Goal: Navigation & Orientation: Understand site structure

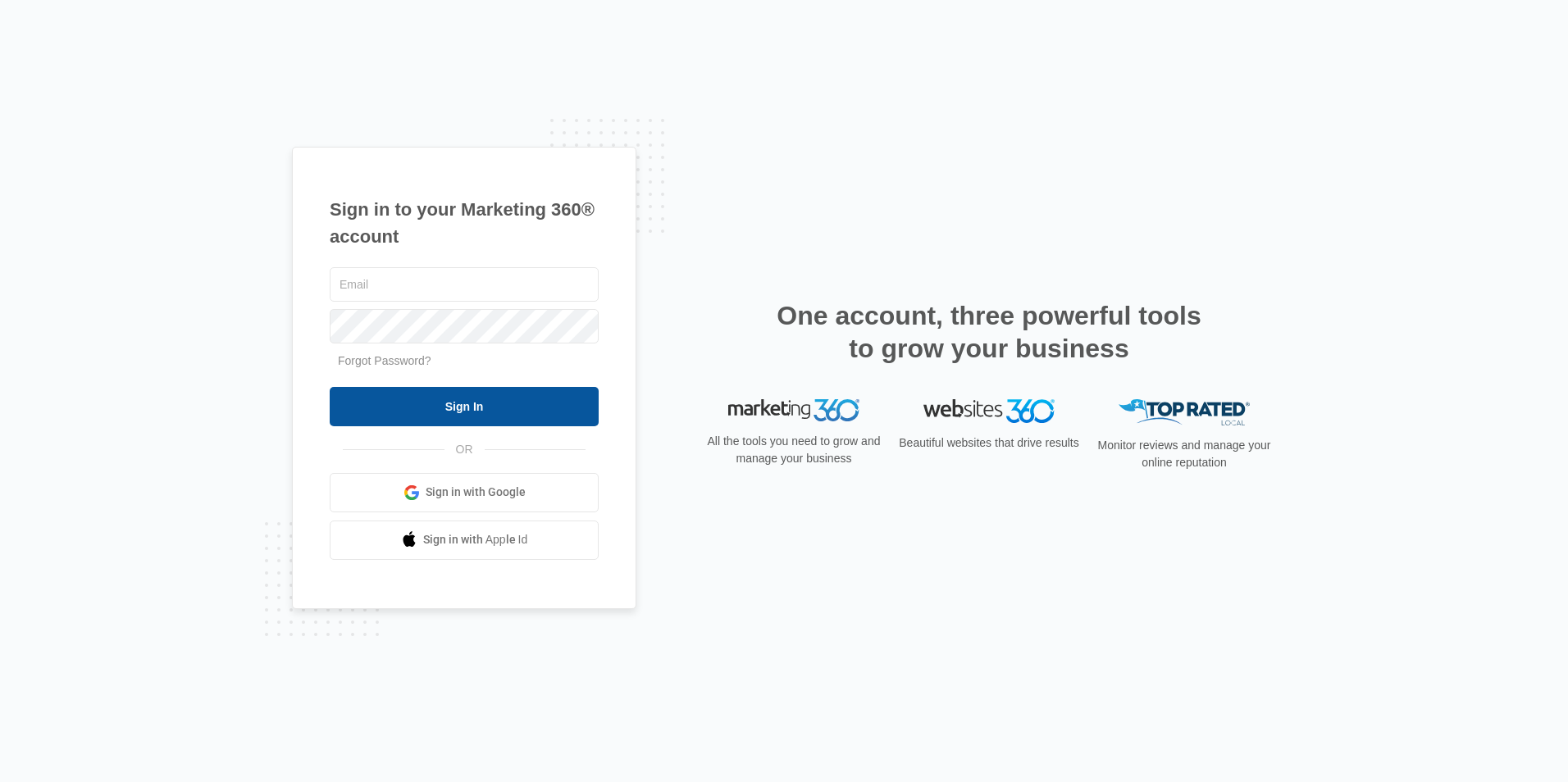
type input "[EMAIL_ADDRESS][DOMAIN_NAME]"
click at [427, 406] on input "Sign In" at bounding box center [464, 406] width 269 height 40
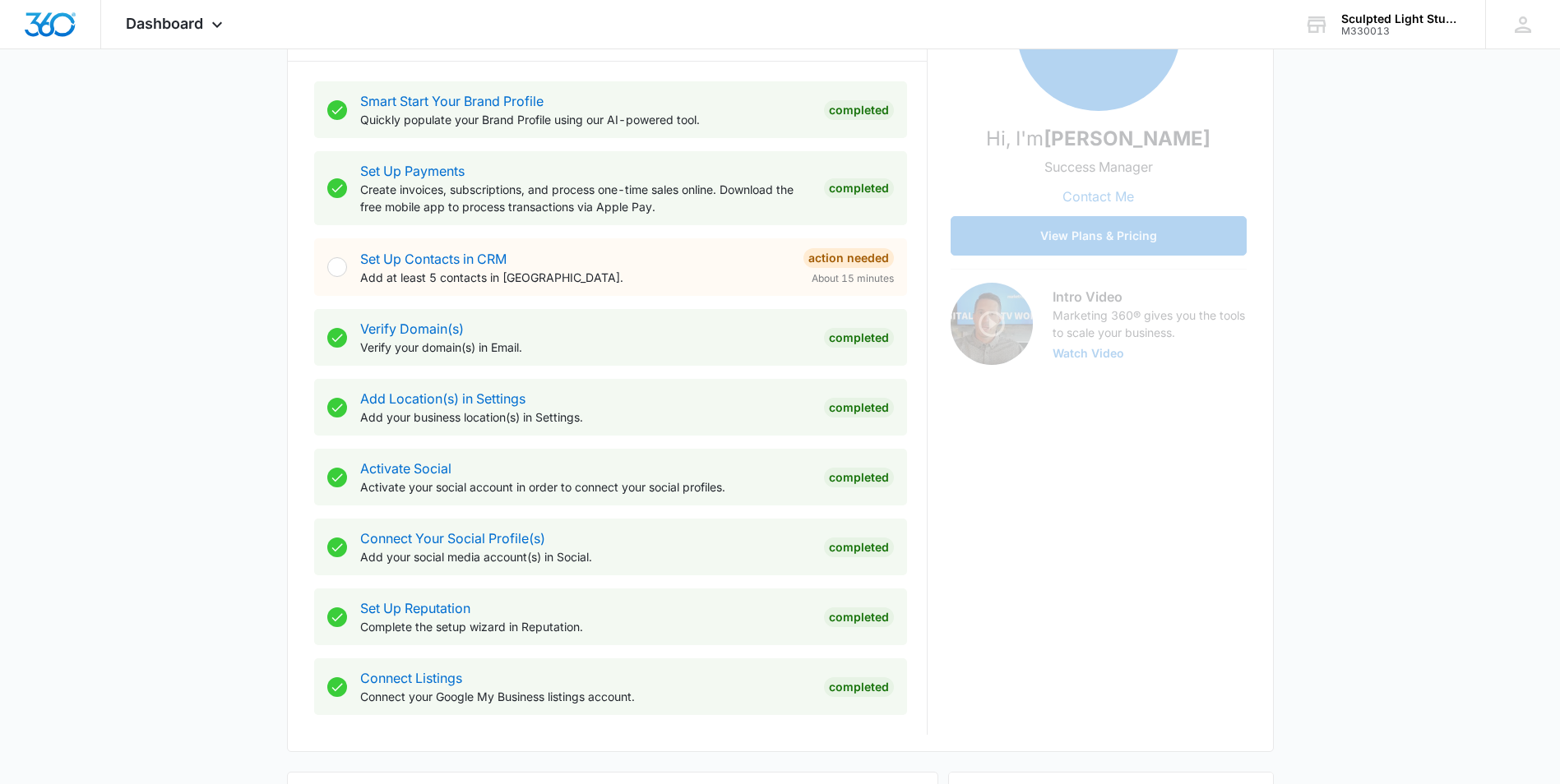
scroll to position [329, 0]
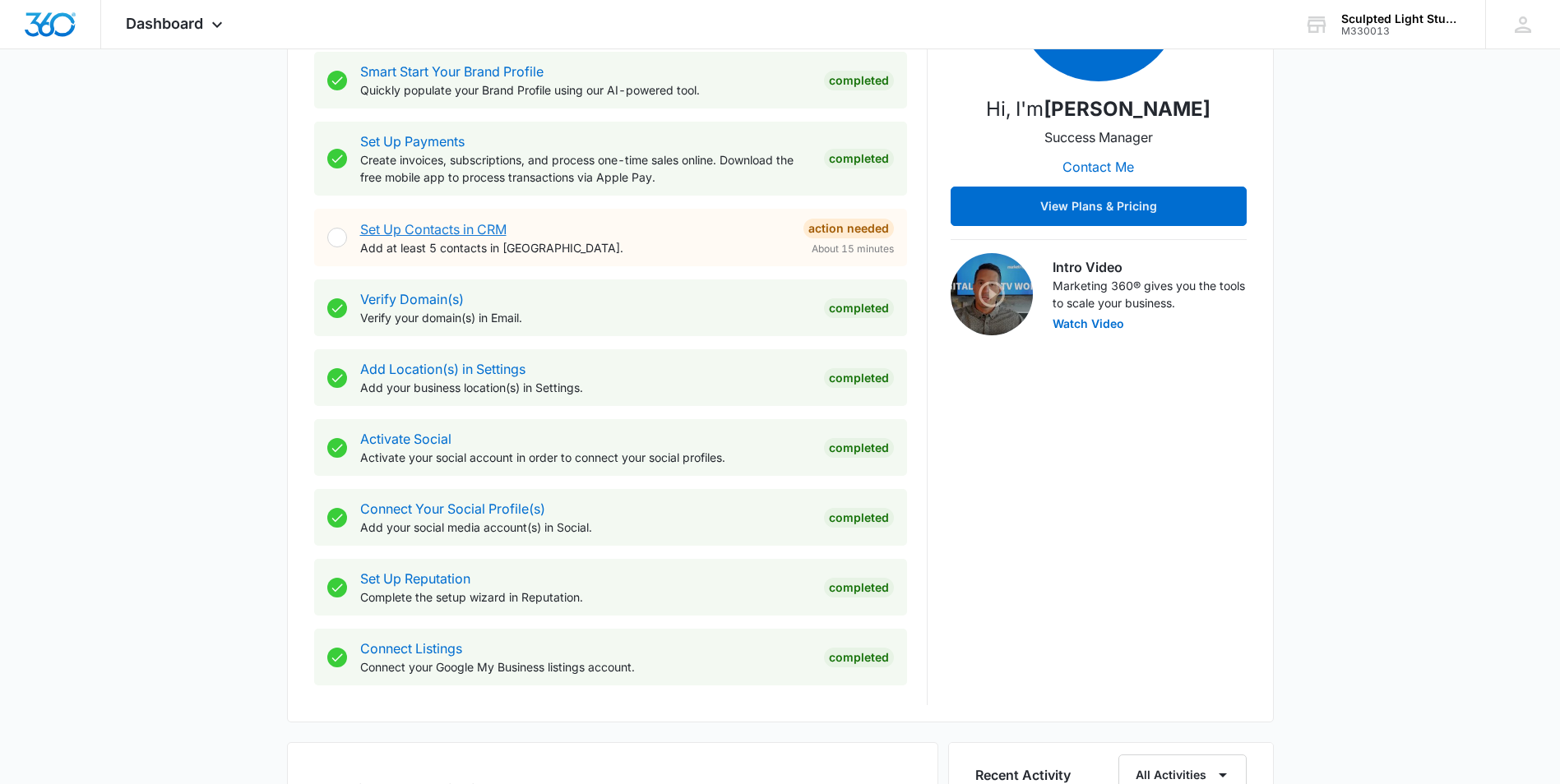
click at [463, 225] on link "Set Up Contacts in CRM" at bounding box center [434, 229] width 147 height 16
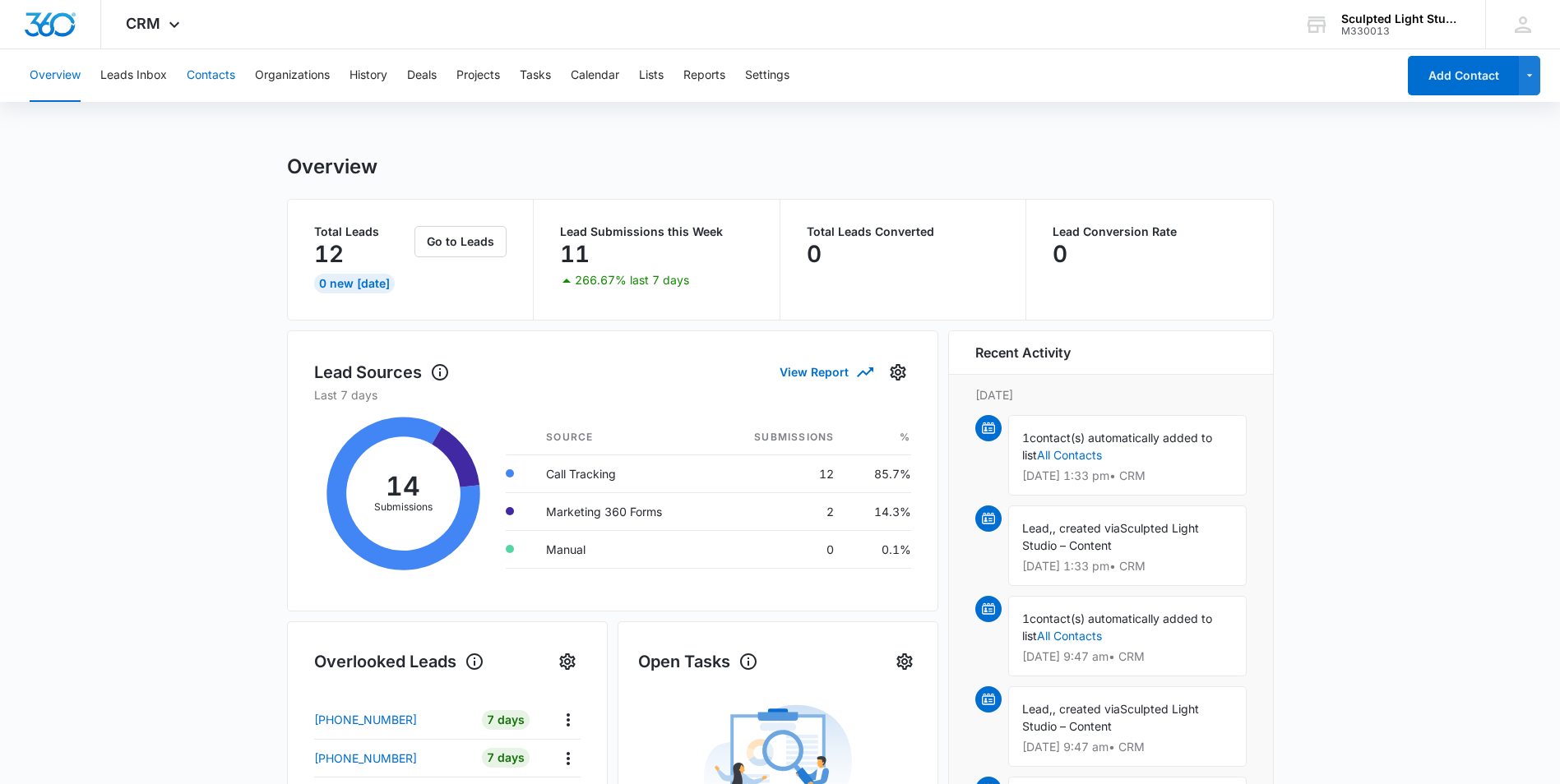
click at [220, 79] on button "Contacts" at bounding box center [211, 75] width 48 height 53
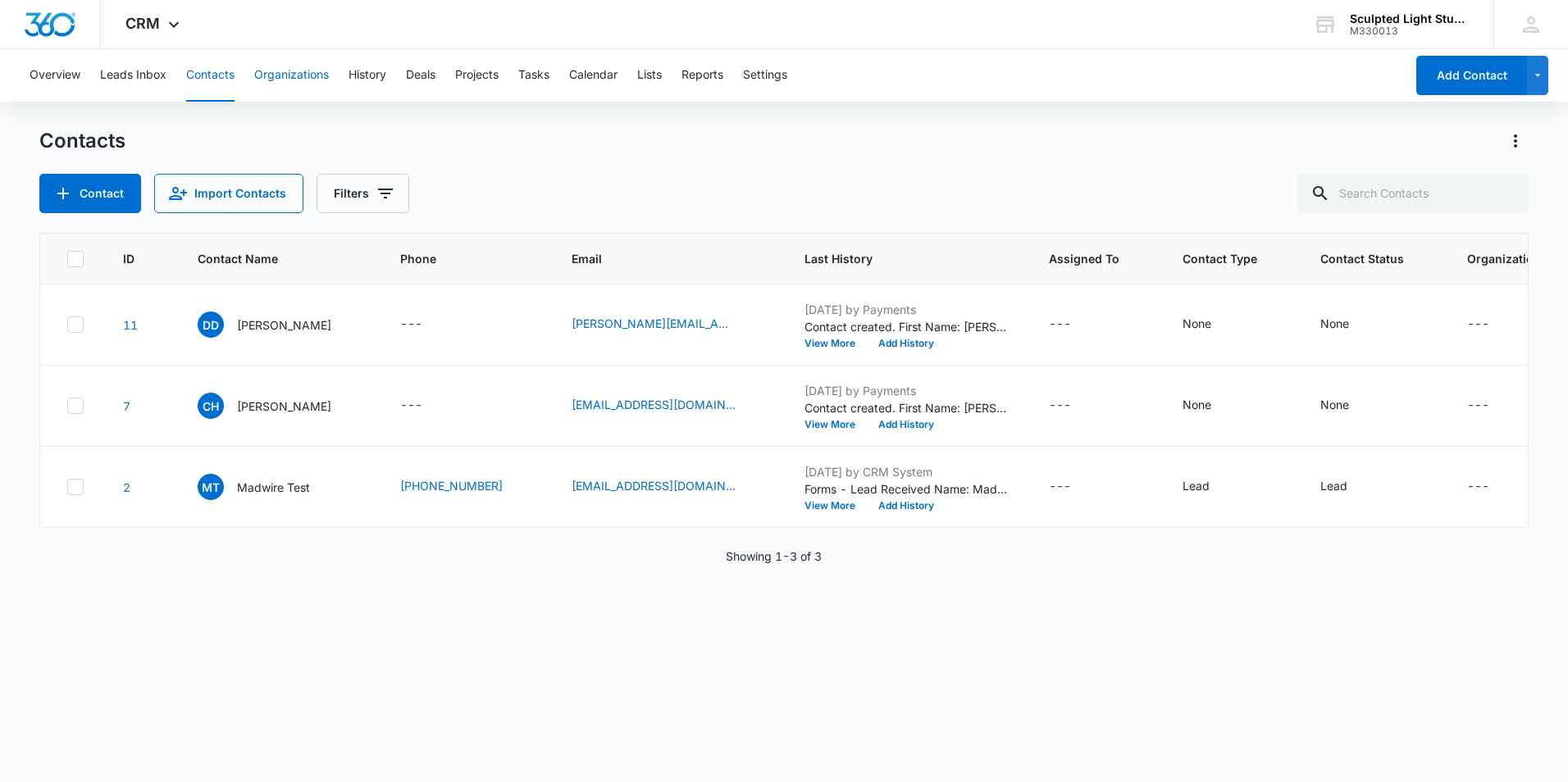
click at [303, 75] on button "Organizations" at bounding box center [291, 75] width 75 height 52
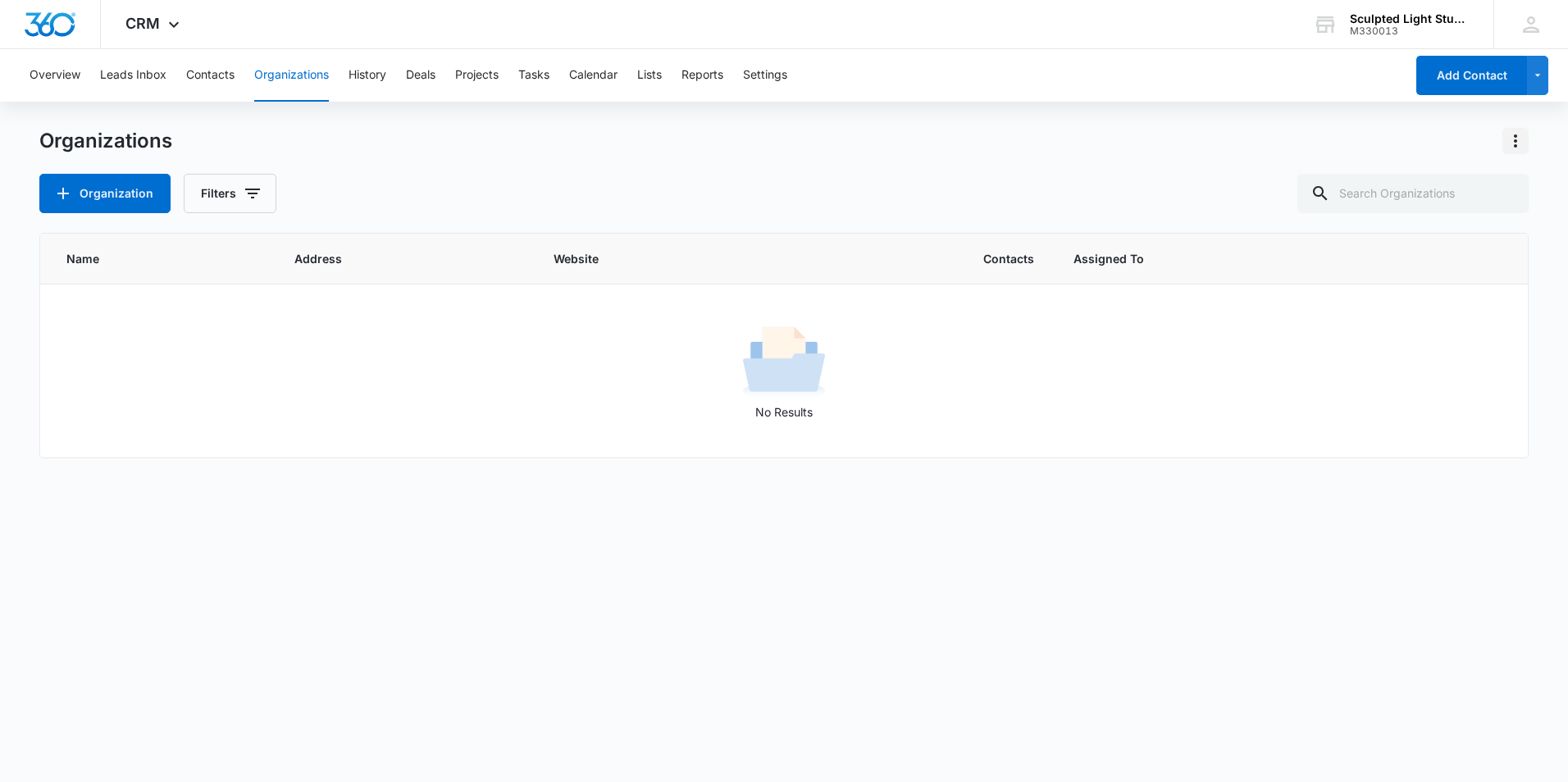
click at [1516, 144] on icon "Actions" at bounding box center [1516, 141] width 20 height 20
click at [1008, 611] on div "Name Address Website Contacts Assigned To No Results" at bounding box center [784, 497] width 1489 height 528
click at [359, 71] on button "History" at bounding box center [367, 75] width 38 height 52
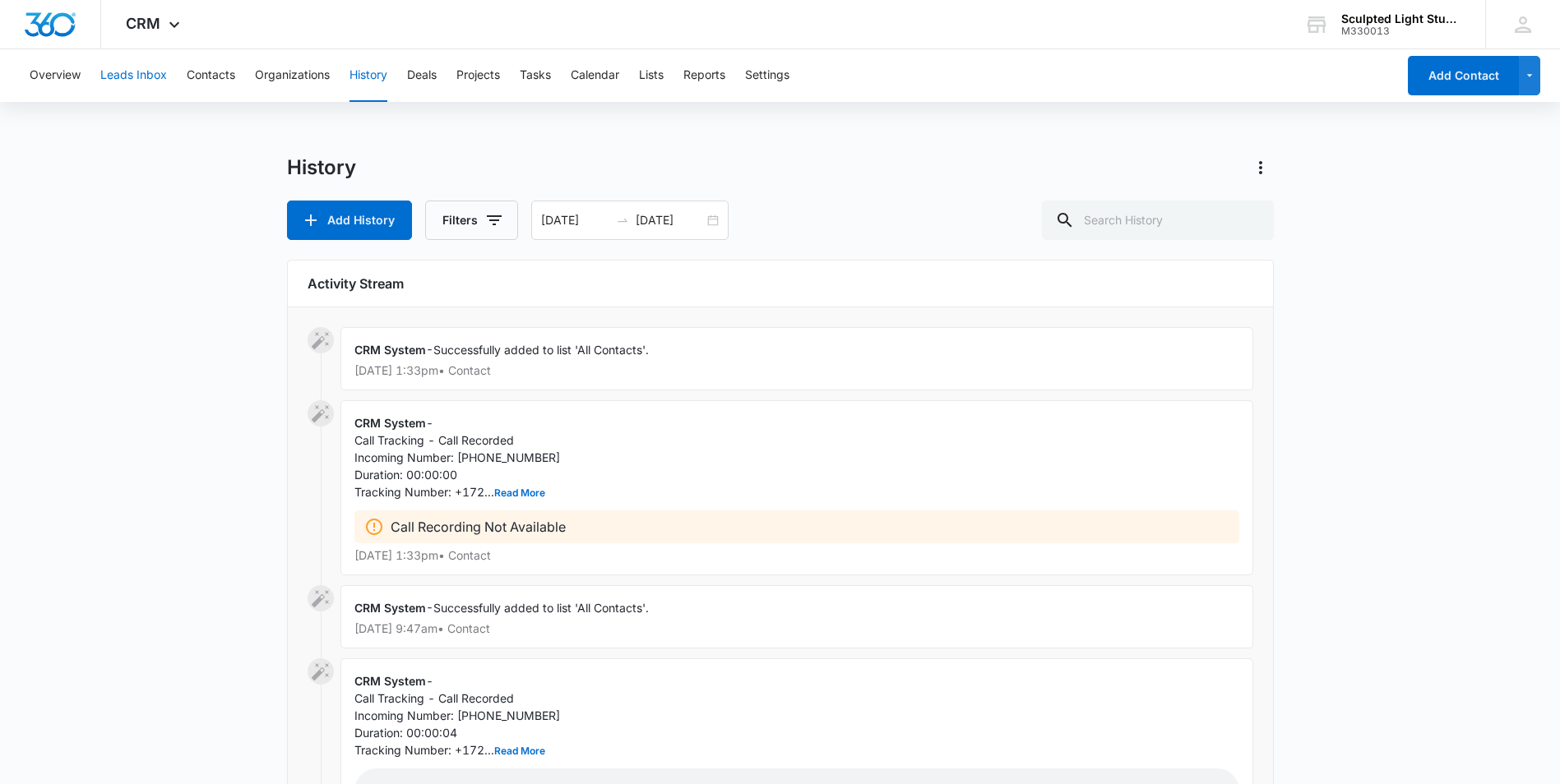
click at [157, 75] on button "Leads Inbox" at bounding box center [133, 75] width 66 height 53
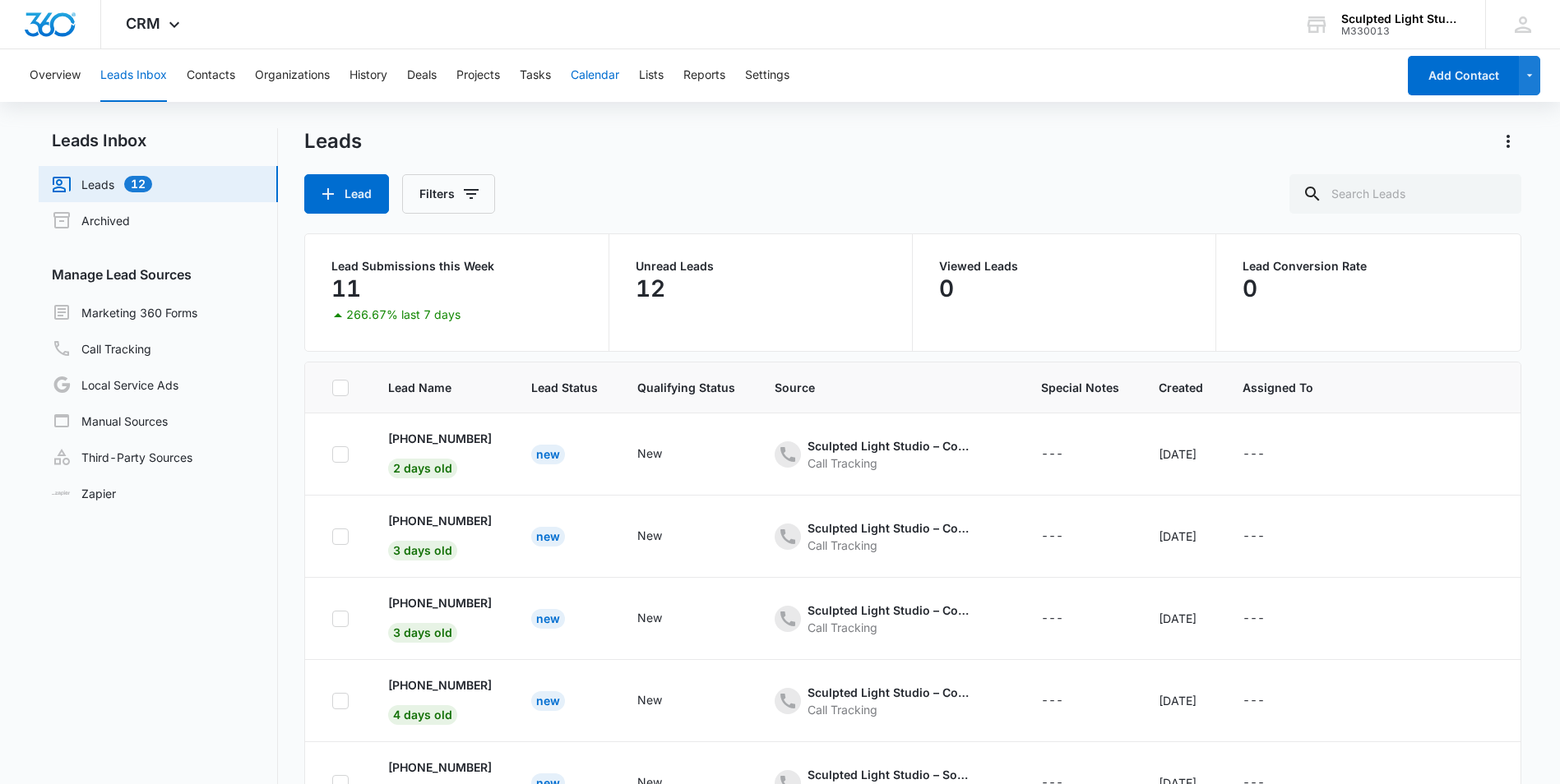
click at [613, 75] on button "Calendar" at bounding box center [595, 75] width 48 height 53
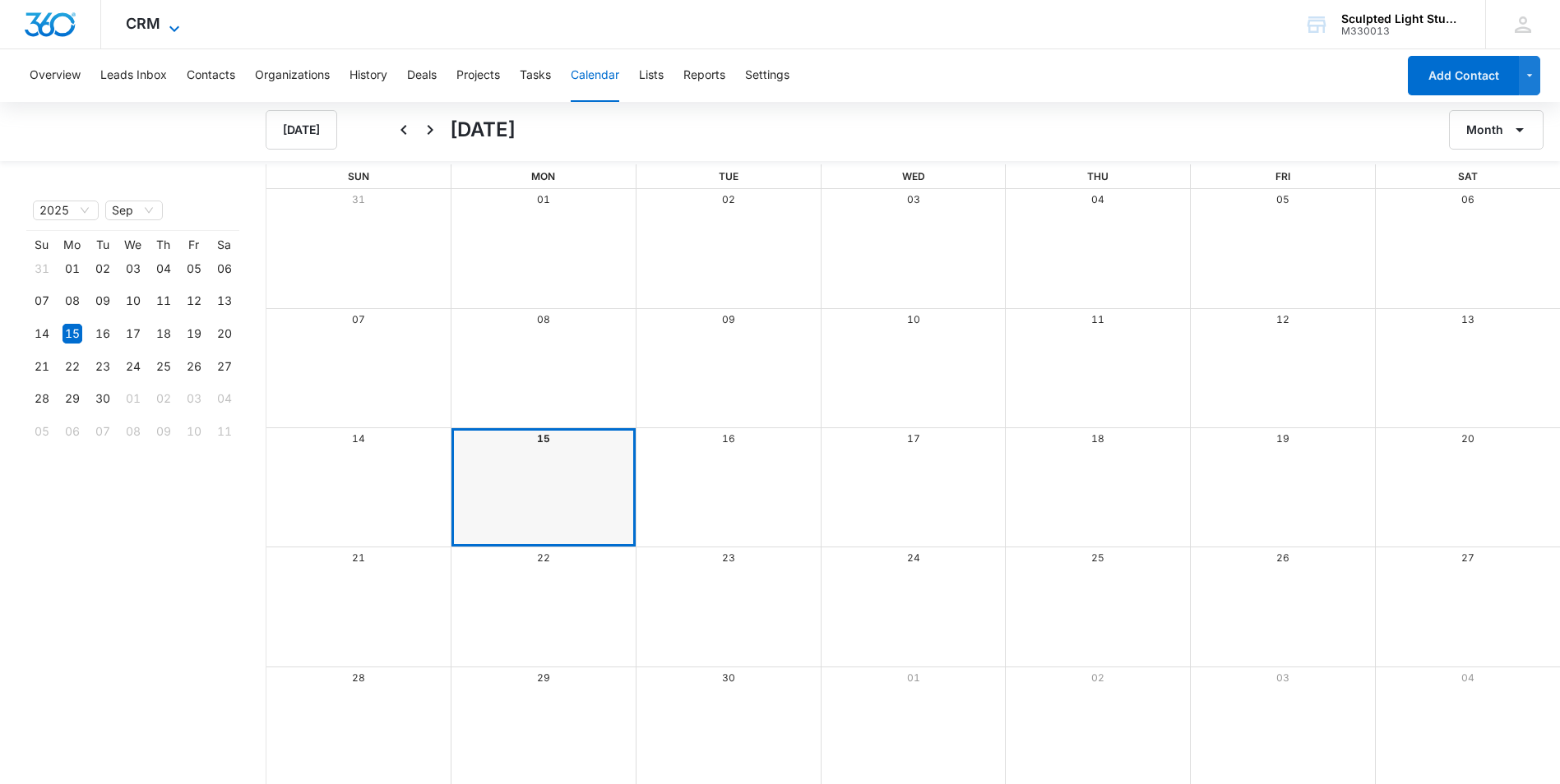
click at [172, 23] on icon at bounding box center [174, 28] width 20 height 20
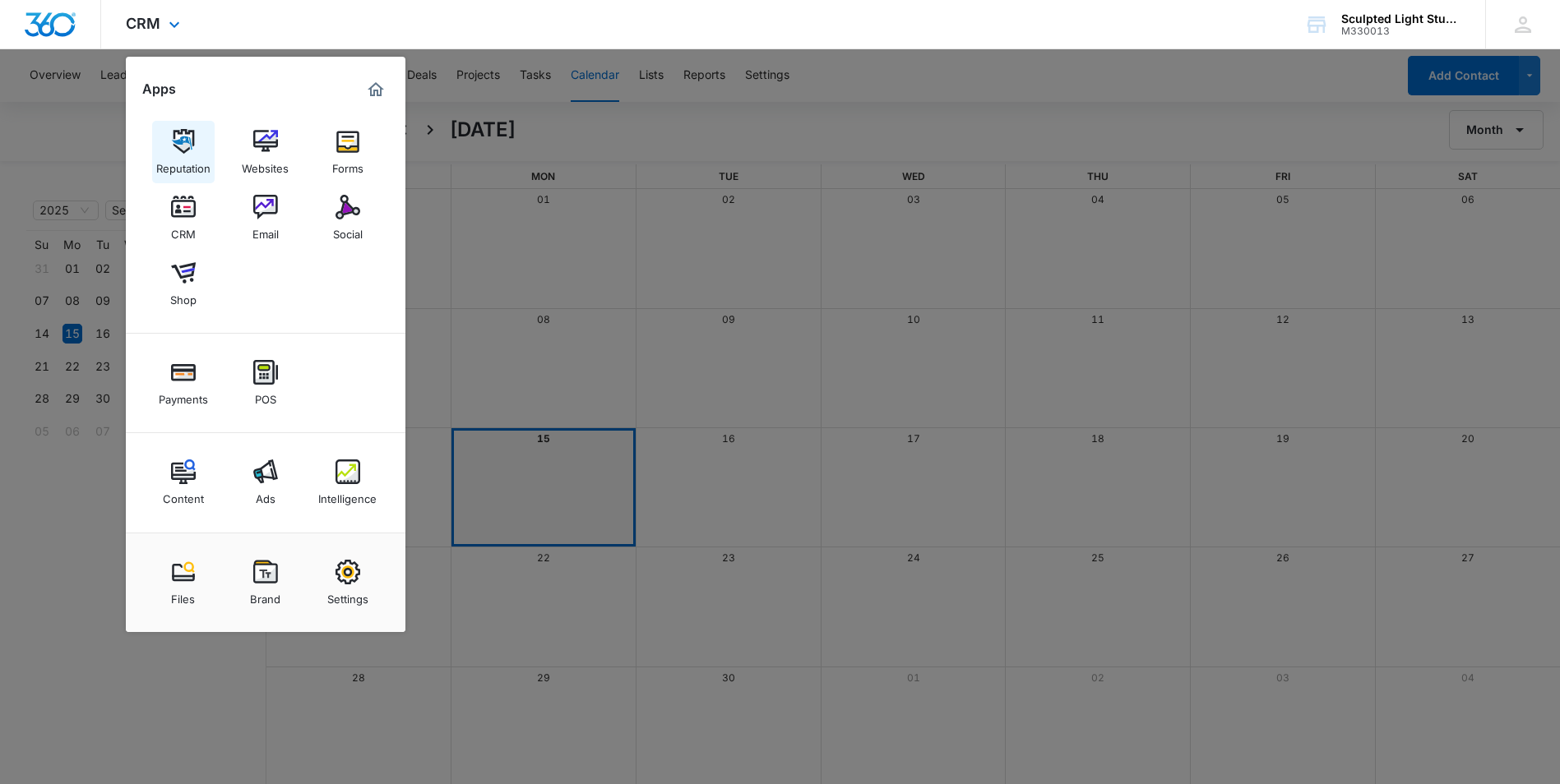
click at [187, 147] on img at bounding box center [183, 141] width 25 height 25
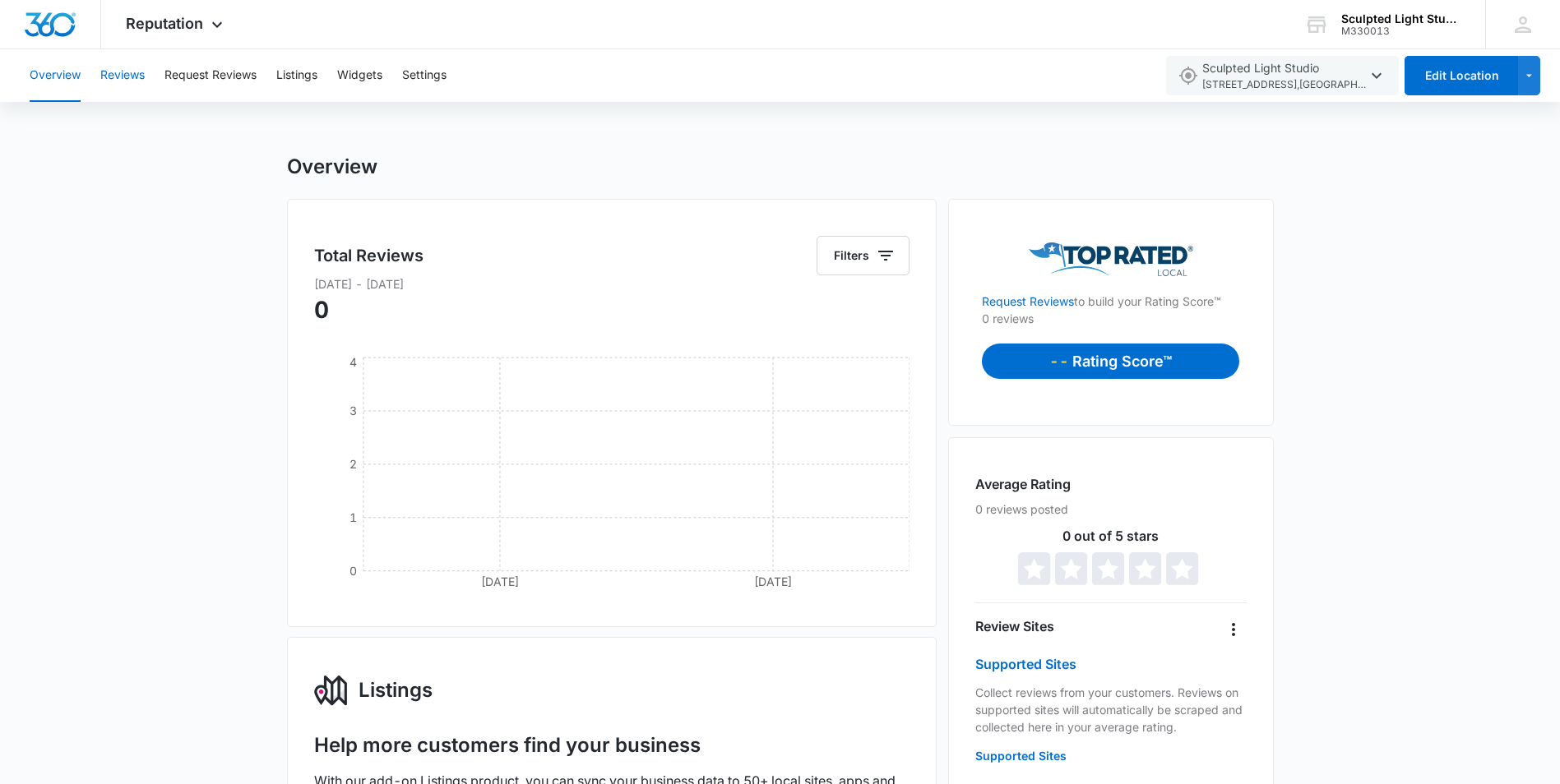
click at [132, 74] on button "Reviews" at bounding box center [122, 75] width 45 height 53
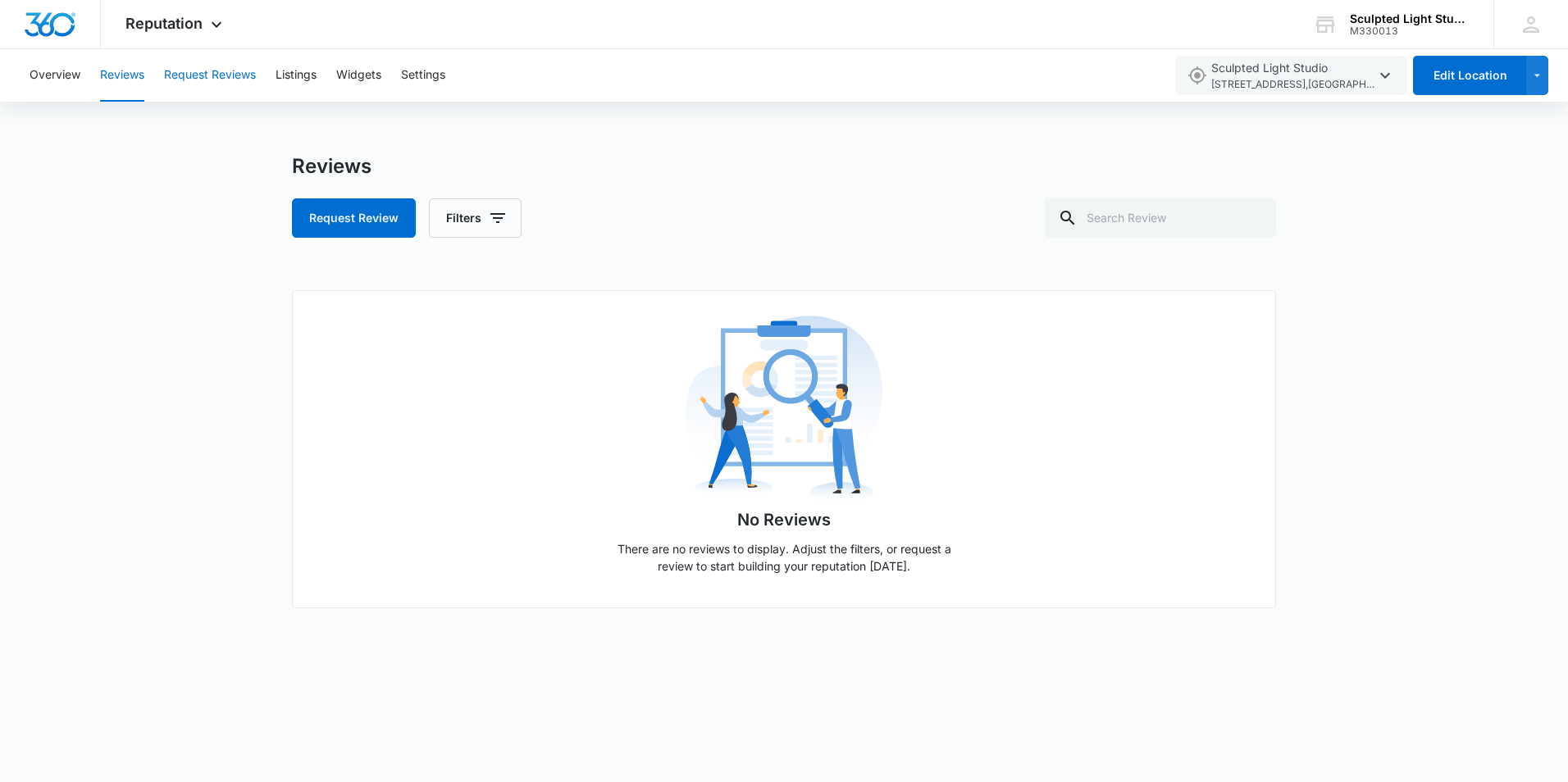
click at [214, 74] on button "Request Reviews" at bounding box center [210, 75] width 92 height 52
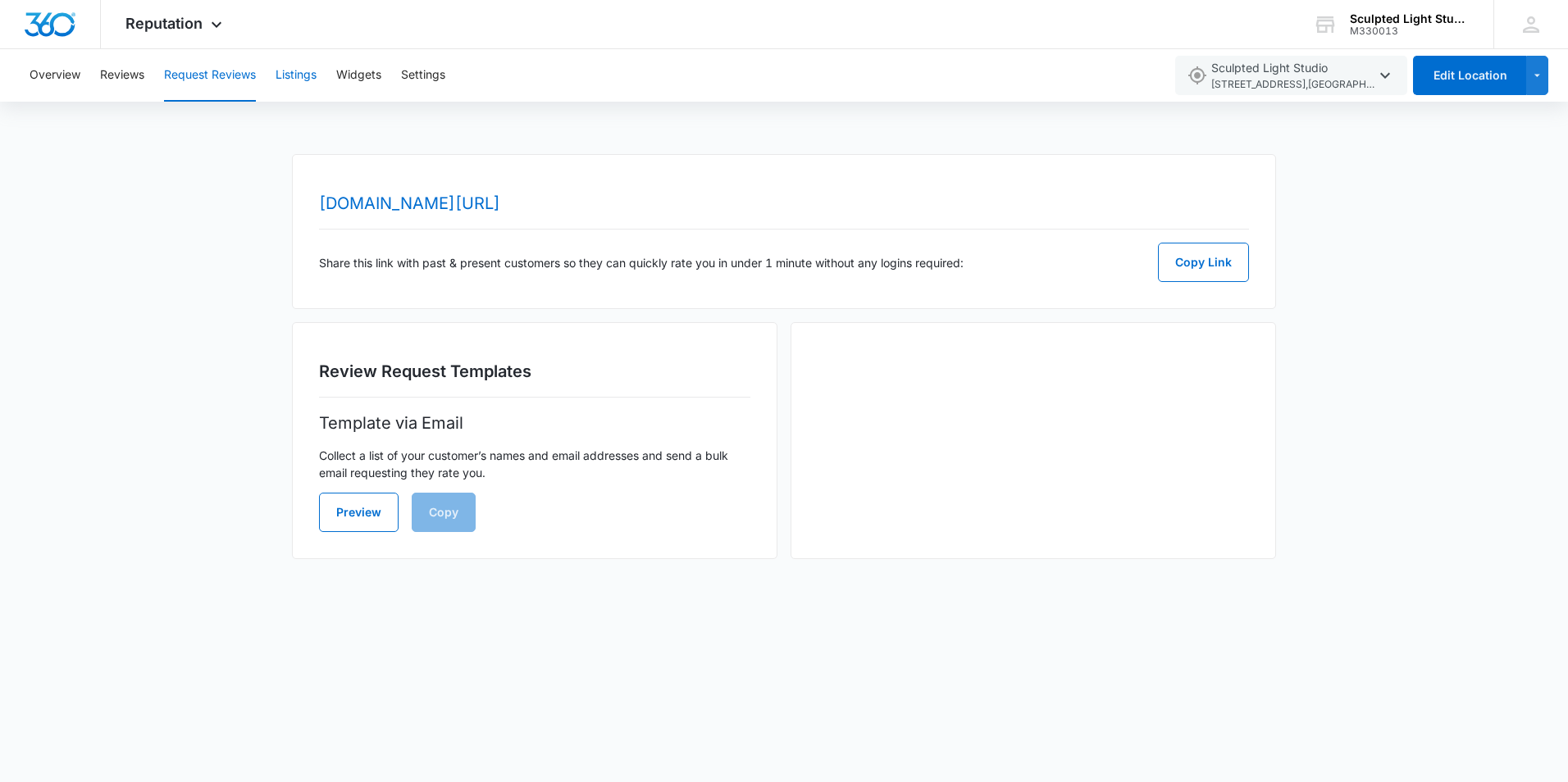
click at [299, 77] on button "Listings" at bounding box center [297, 75] width 41 height 52
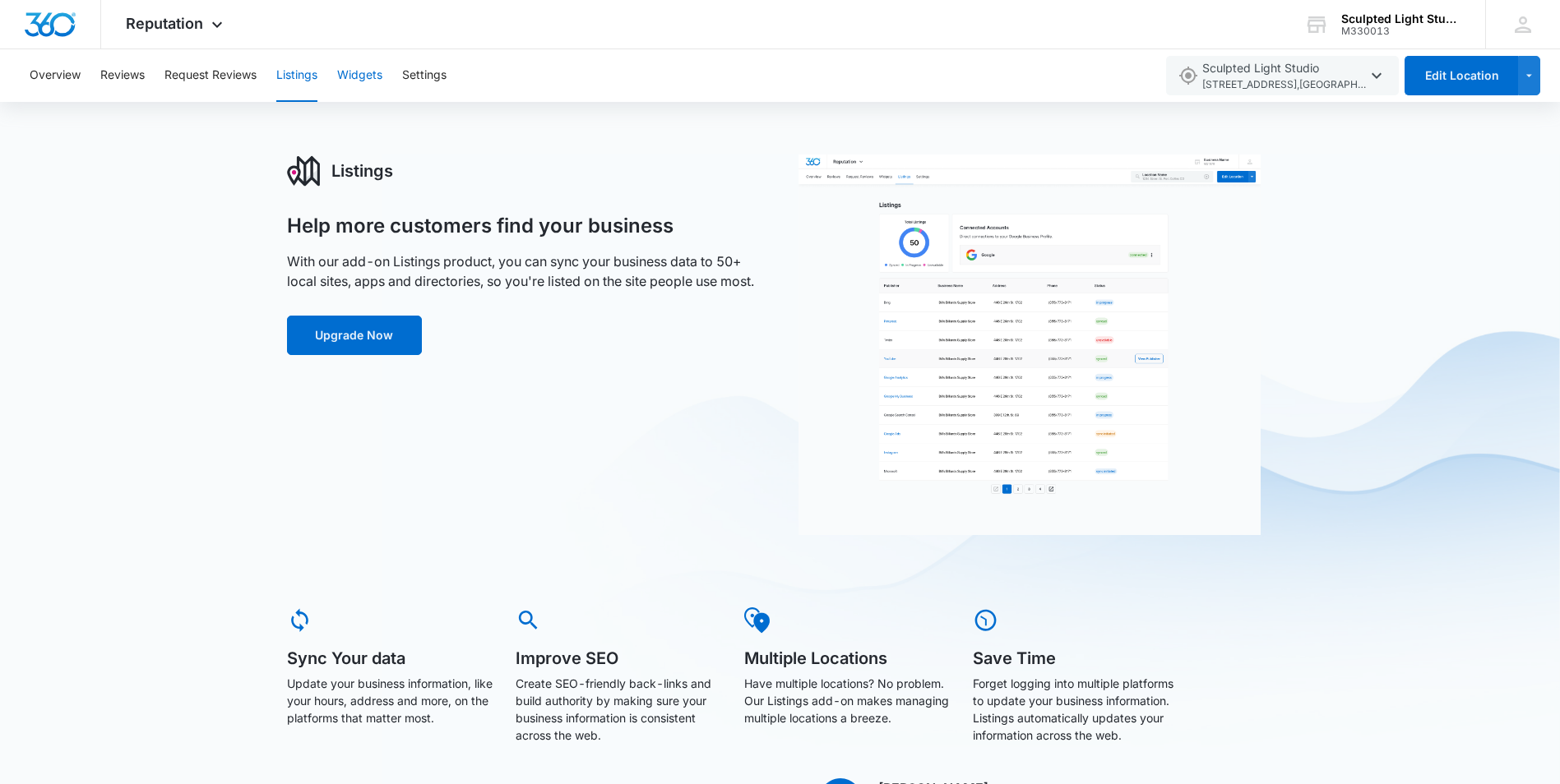
click at [376, 71] on button "Widgets" at bounding box center [359, 75] width 45 height 53
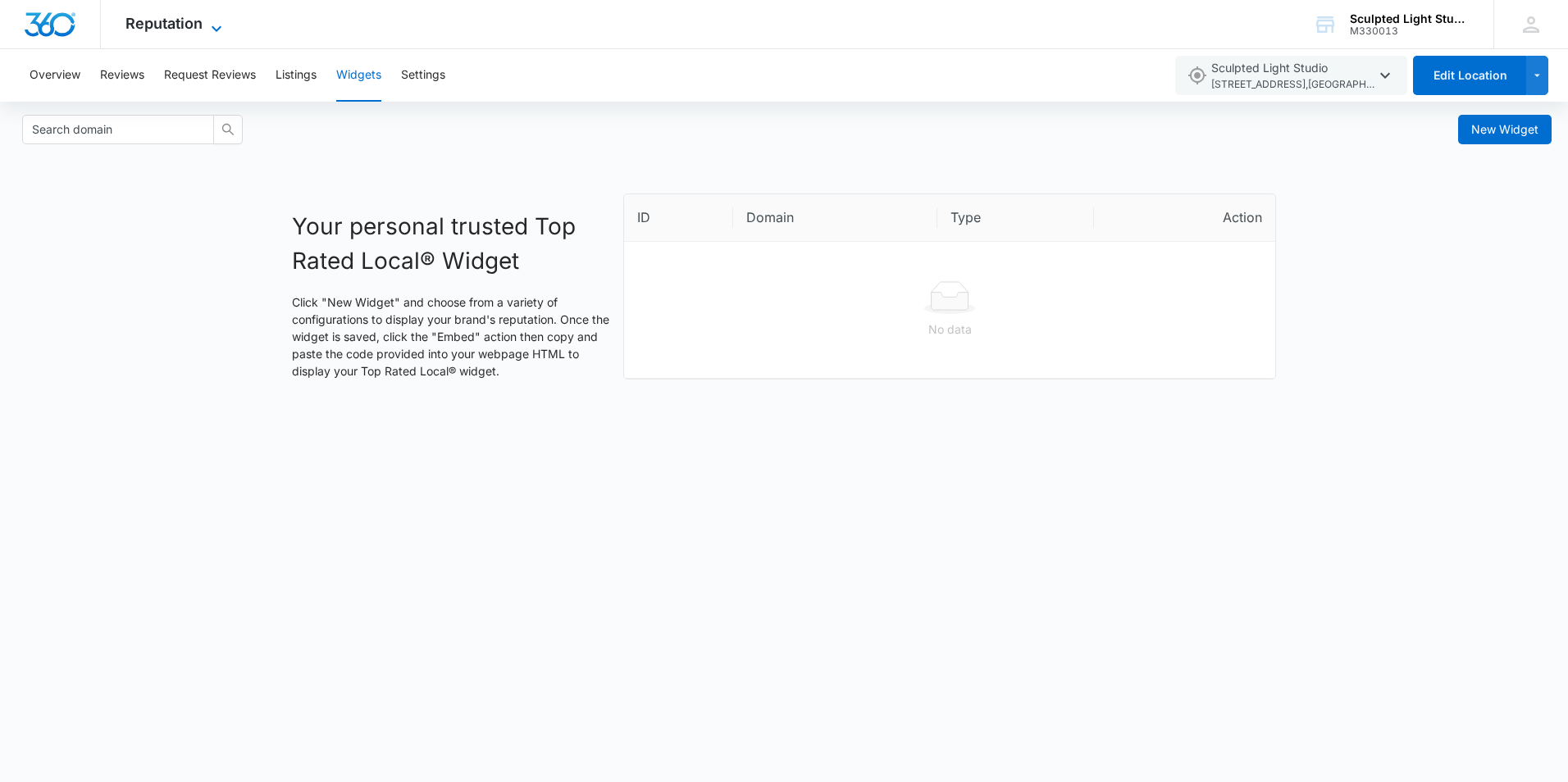
click at [157, 23] on span "Reputation" at bounding box center [164, 23] width 77 height 17
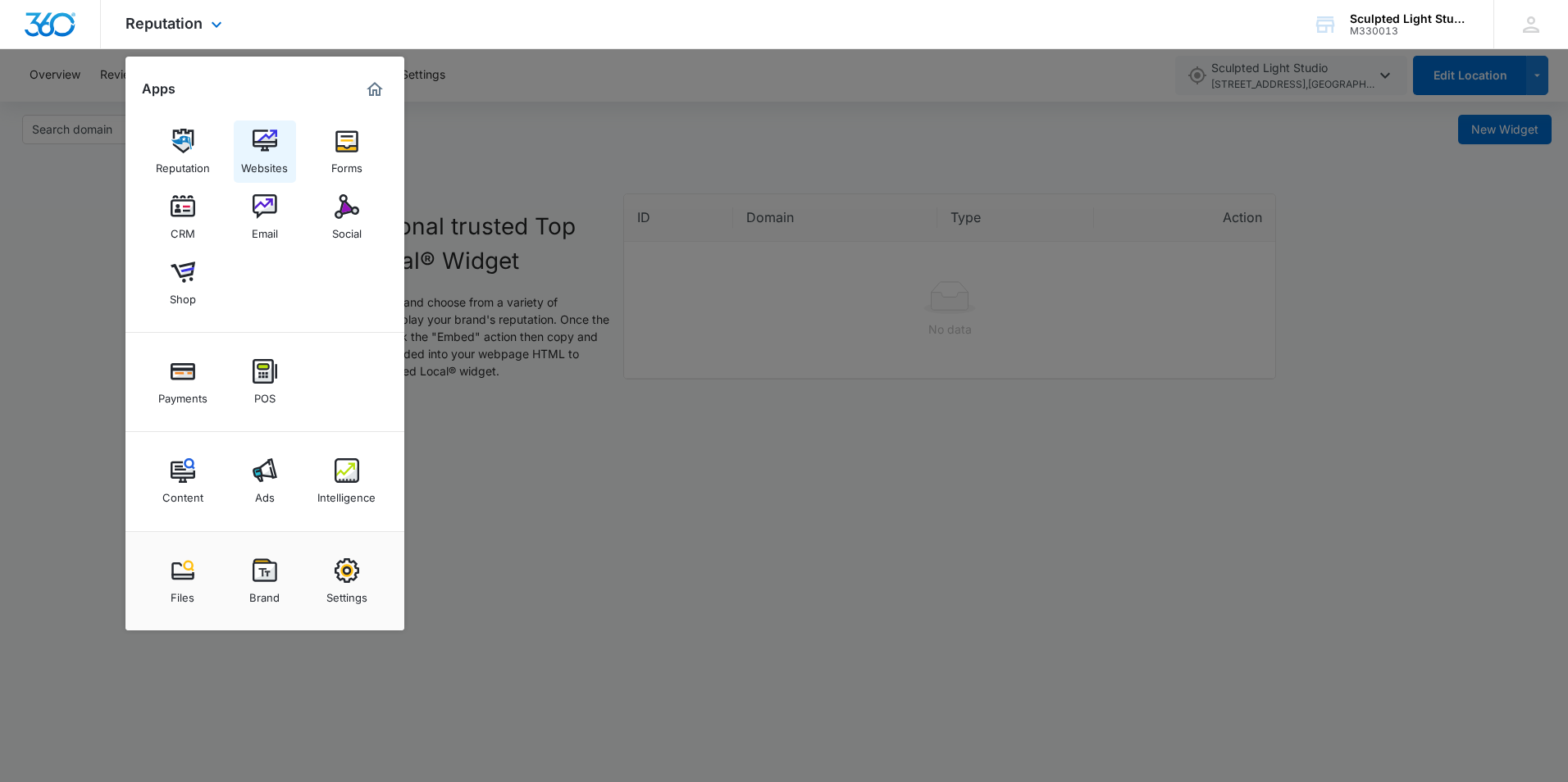
click at [267, 135] on img at bounding box center [265, 141] width 25 height 25
